Goal: Find specific page/section: Find specific page/section

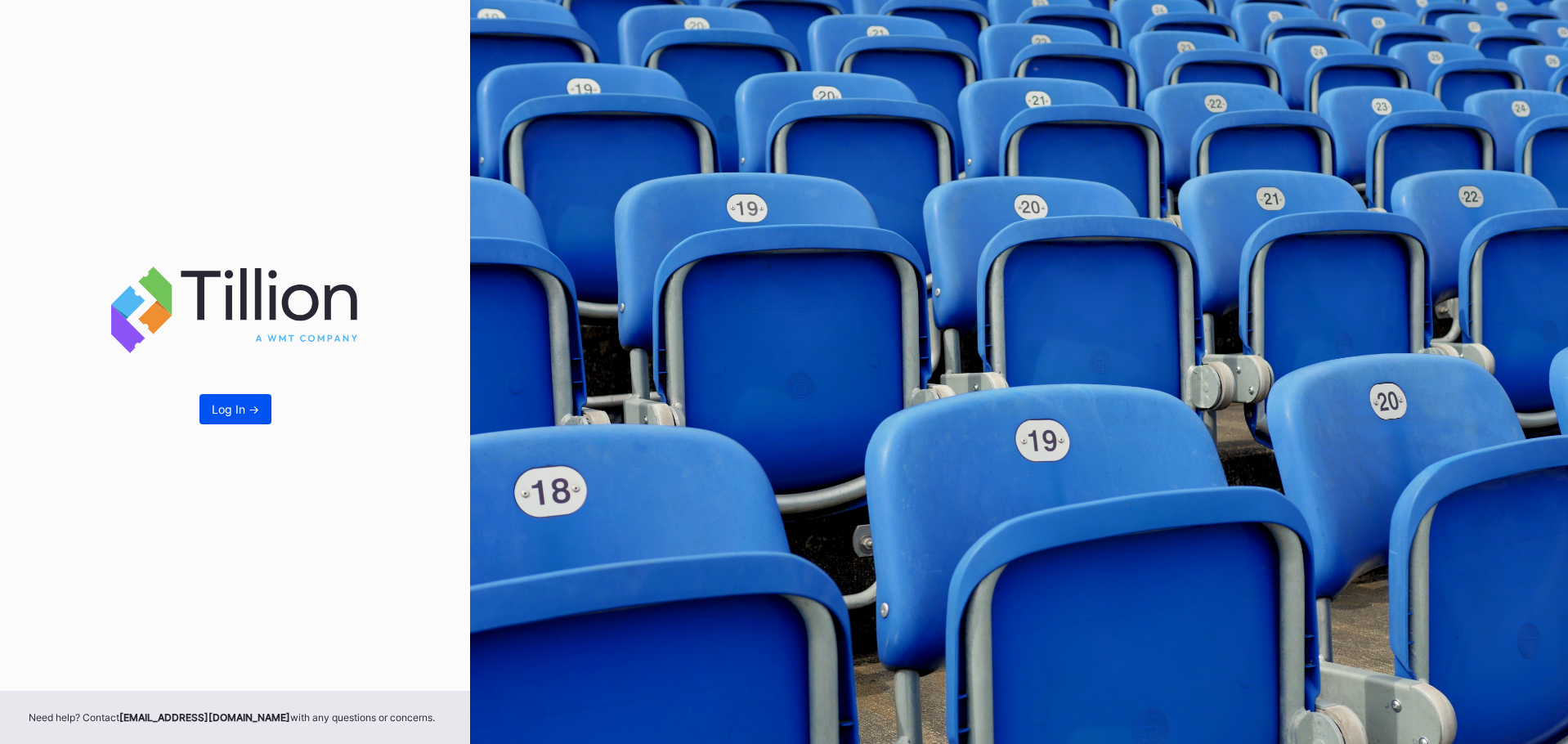
click at [241, 403] on div "Log In ->" at bounding box center [235, 408] width 48 height 14
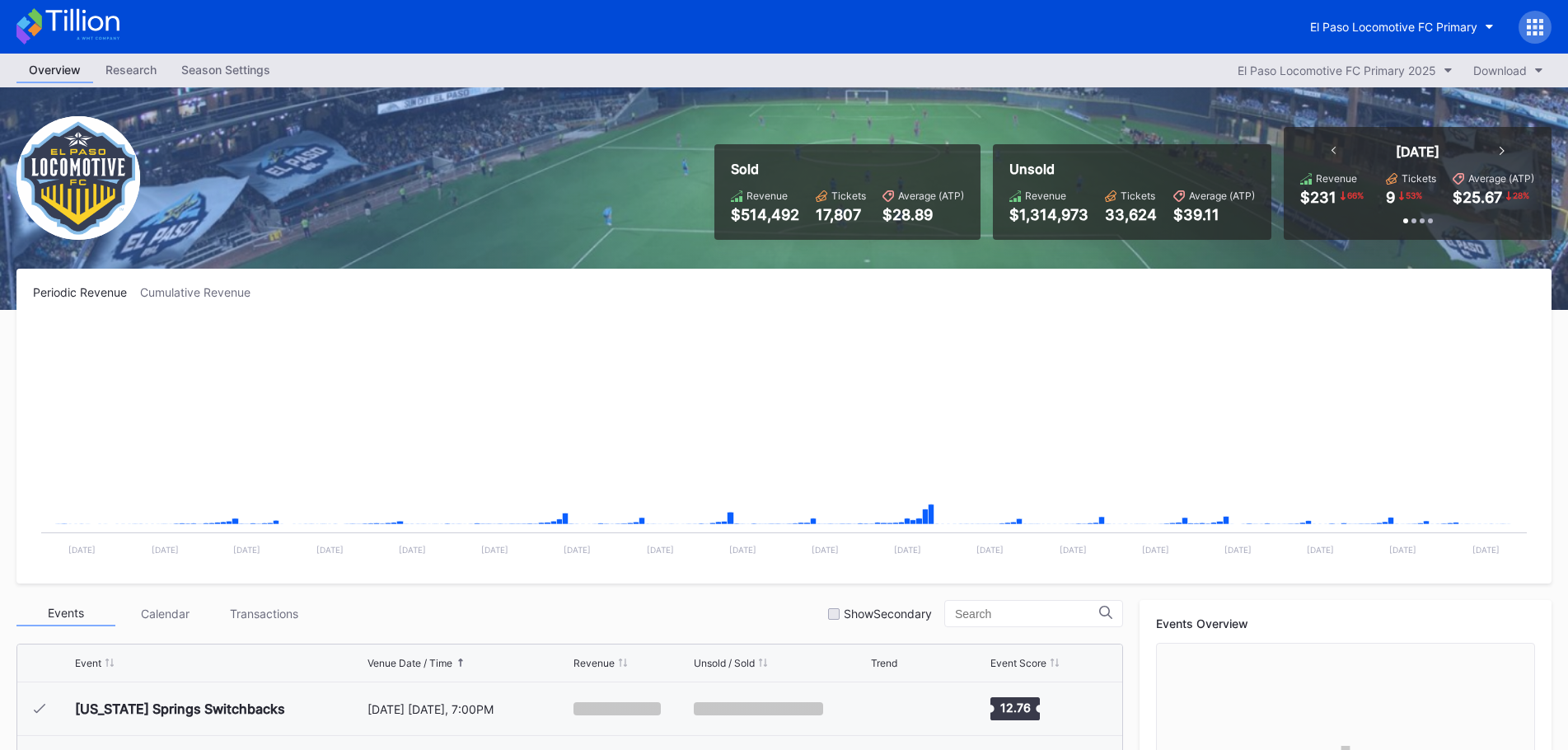
scroll to position [638, 0]
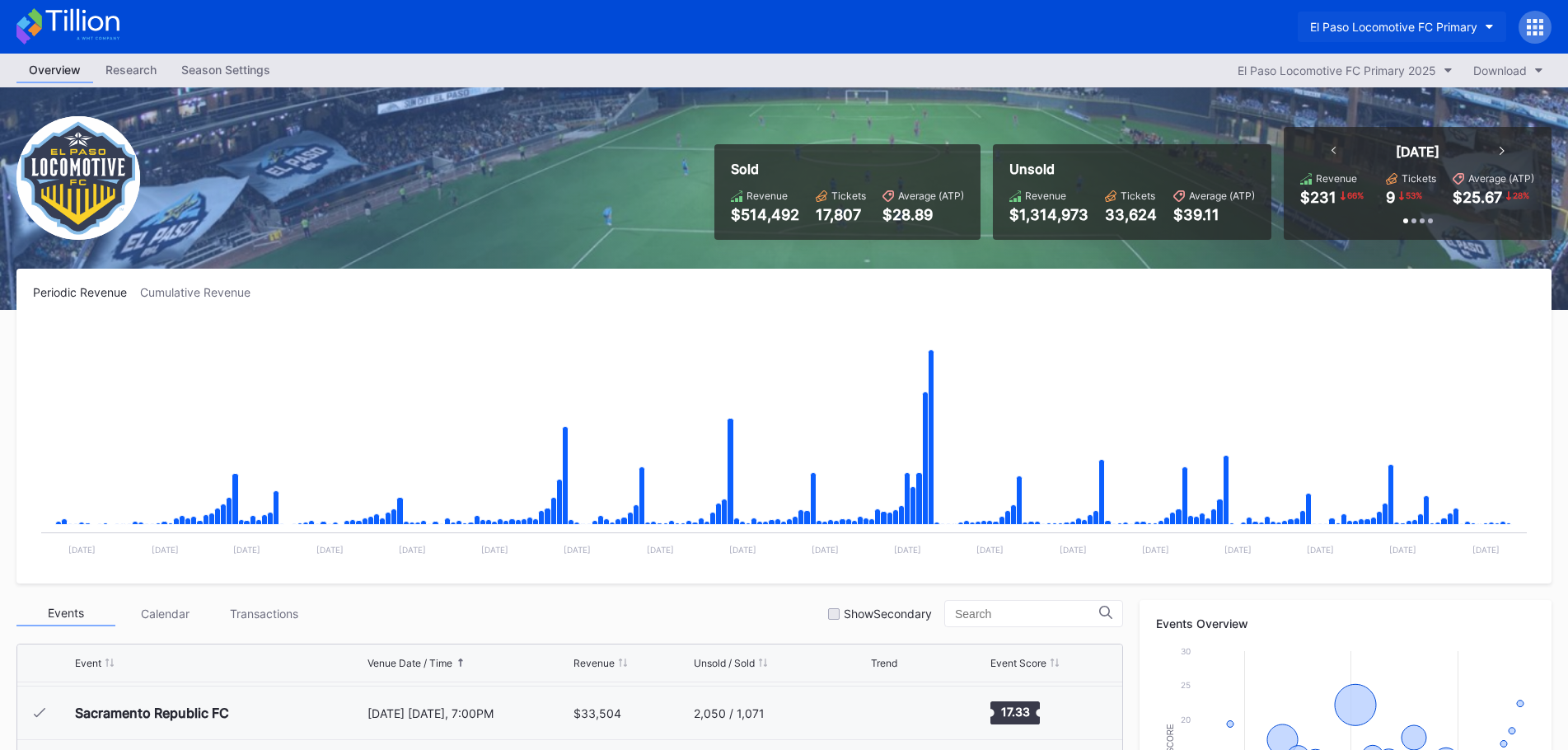
click at [1384, 28] on div "El Paso Locomotive FC Primary" at bounding box center [1393, 26] width 167 height 14
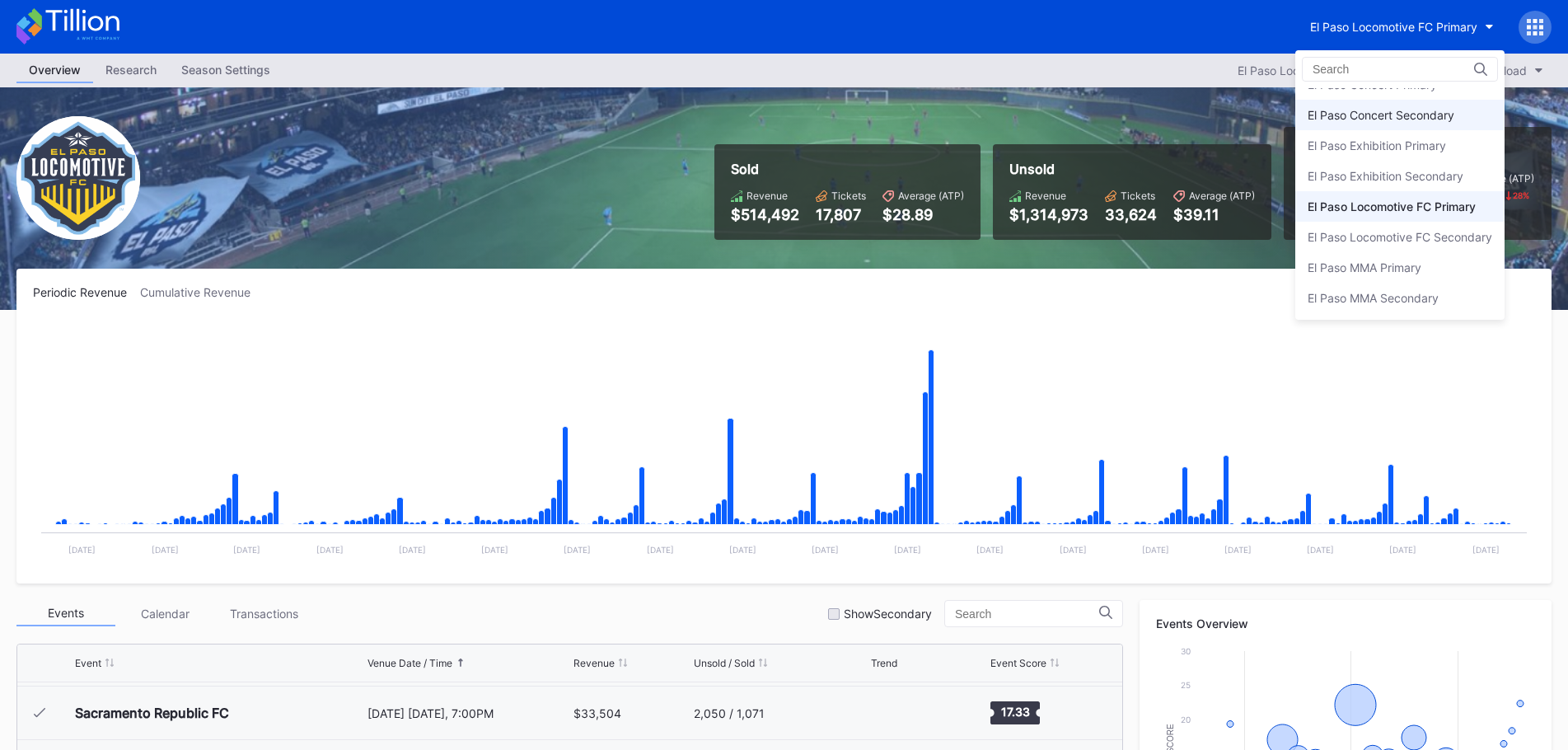
scroll to position [0, 0]
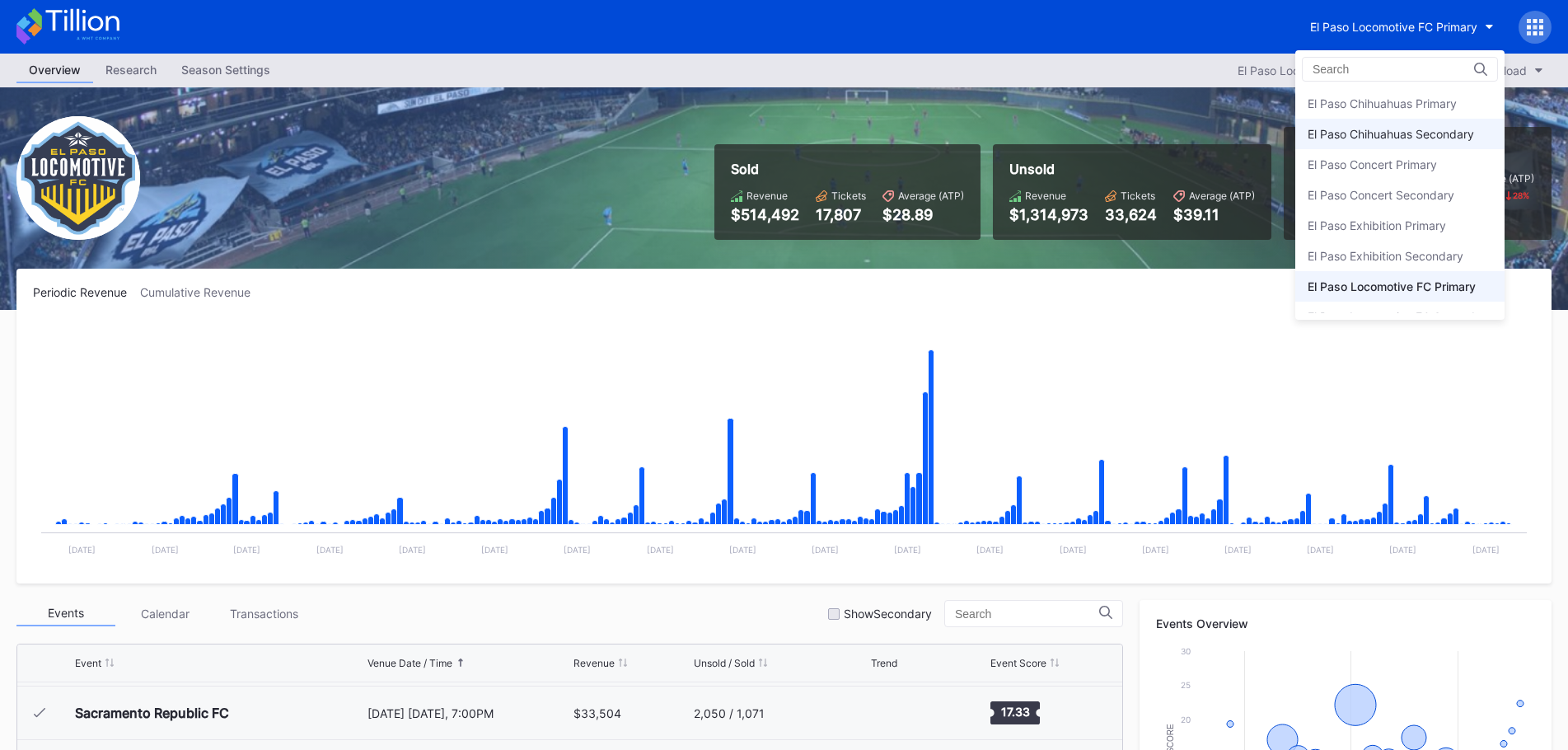
click at [1384, 131] on div "El Paso Chihuahuas Secondary" at bounding box center [1391, 134] width 166 height 14
